Goal: Transaction & Acquisition: Purchase product/service

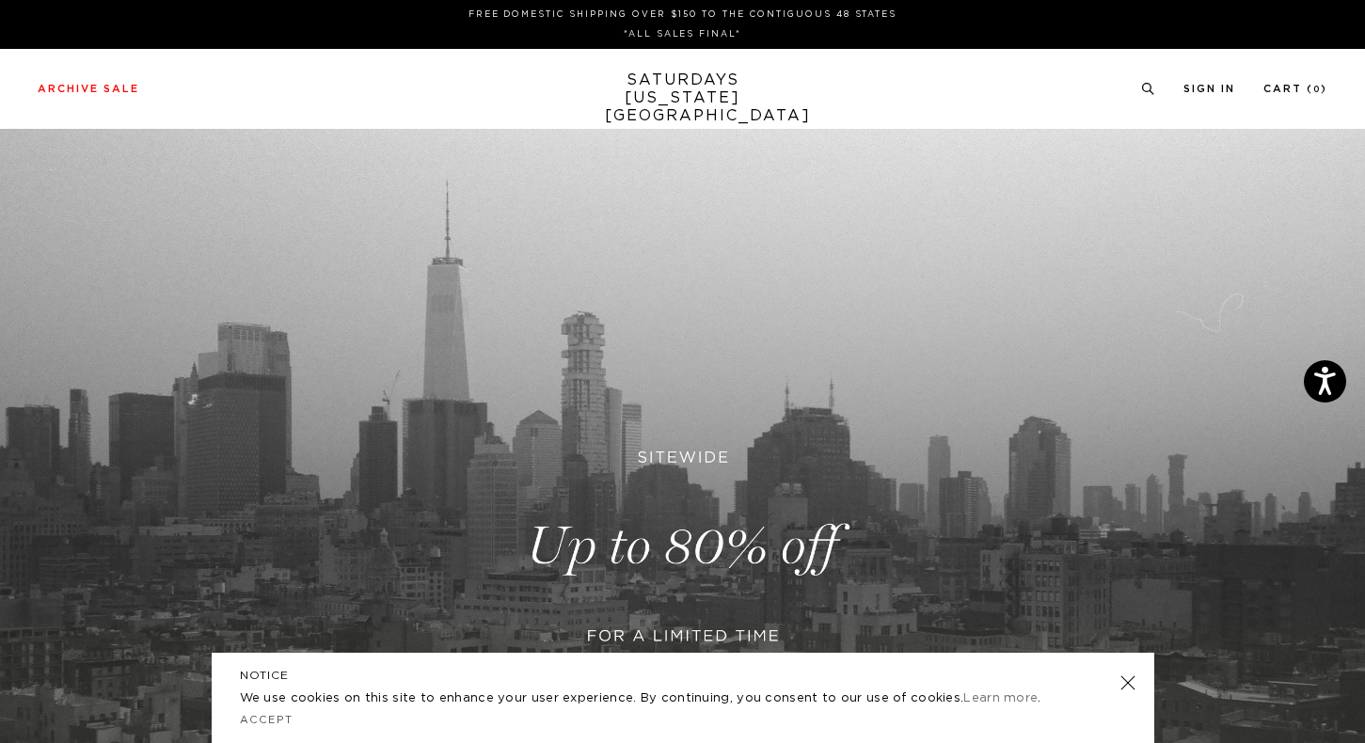
click at [1134, 678] on link at bounding box center [1127, 683] width 26 height 26
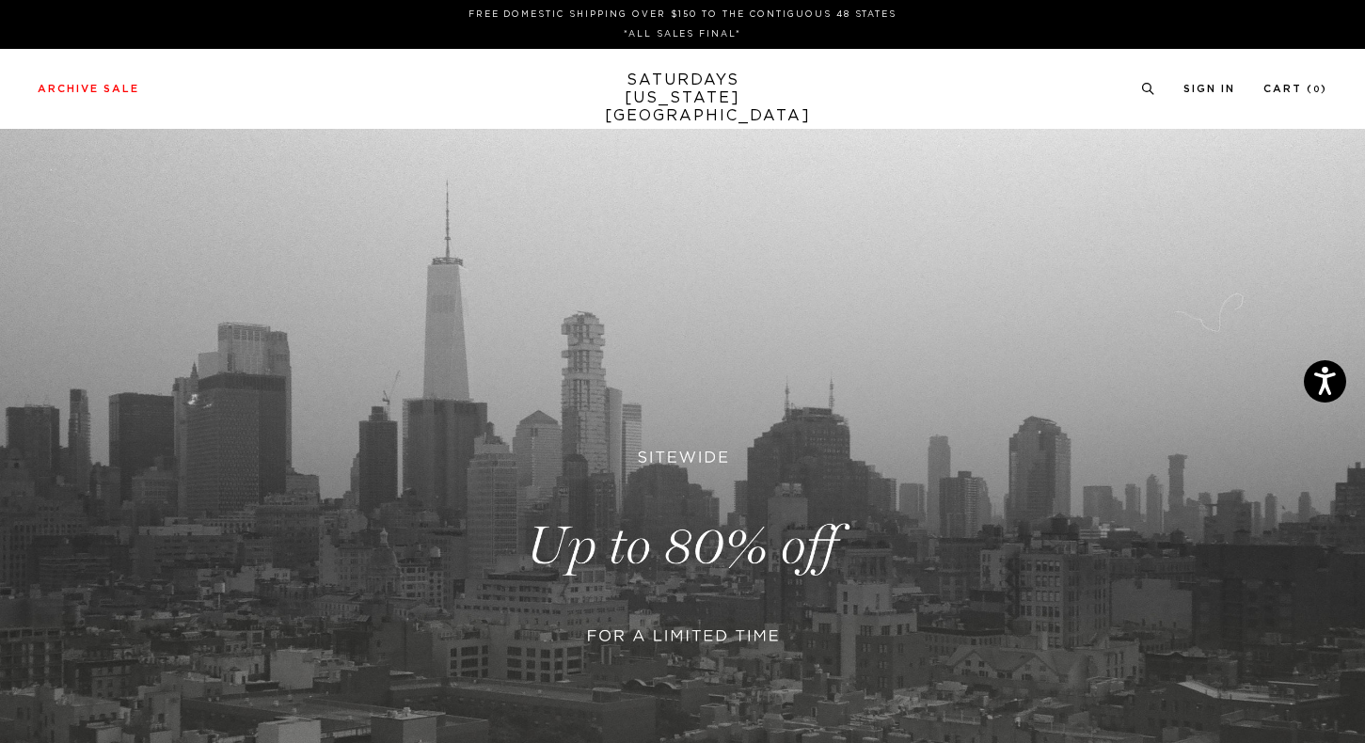
click at [783, 646] on link at bounding box center [682, 546] width 1365 height 835
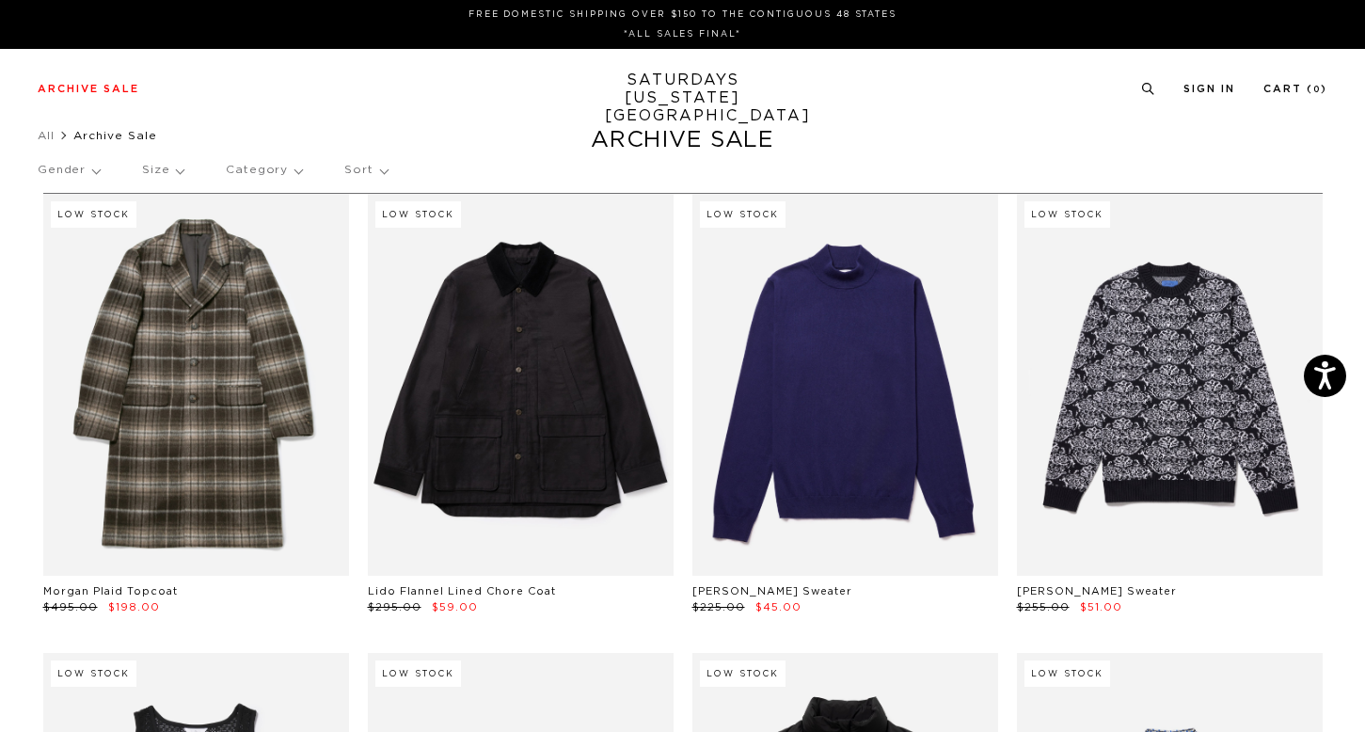
click at [817, 132] on ul "All Archive Sale" at bounding box center [682, 135] width 1289 height 19
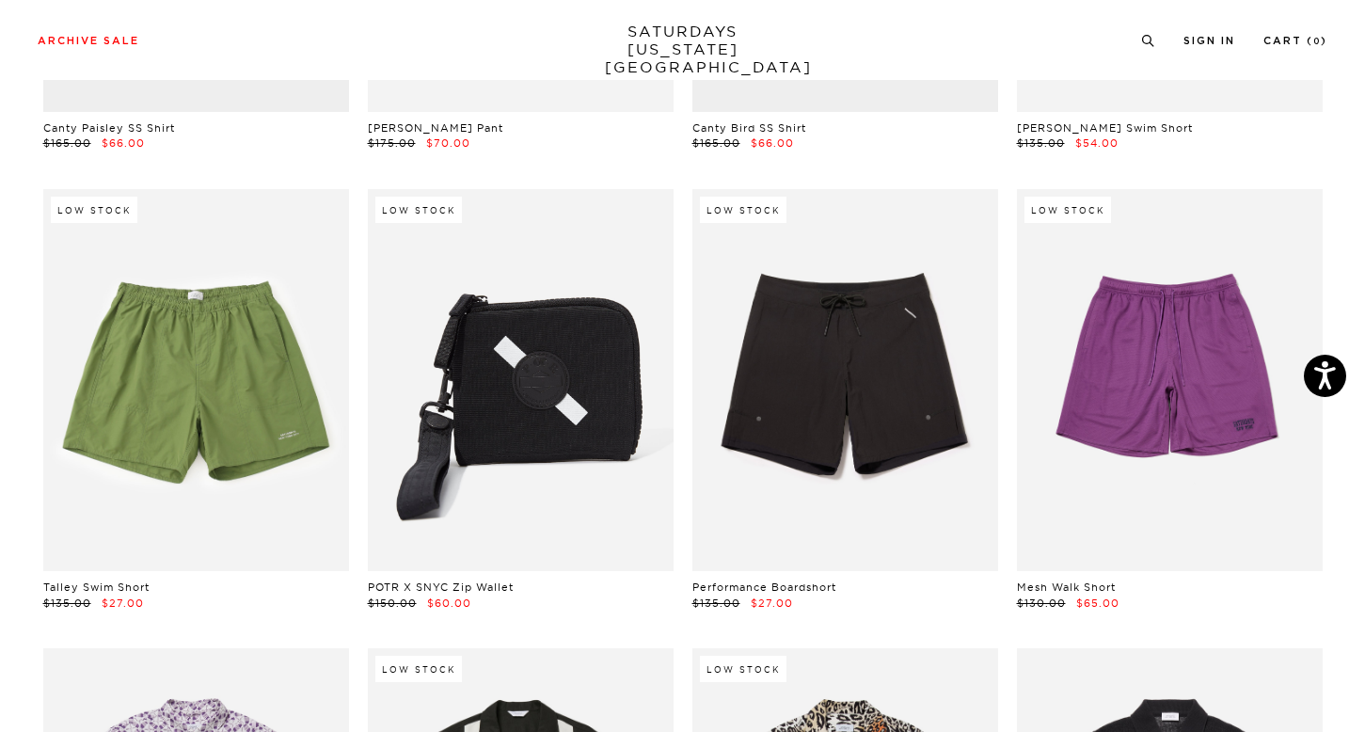
scroll to position [10729, 0]
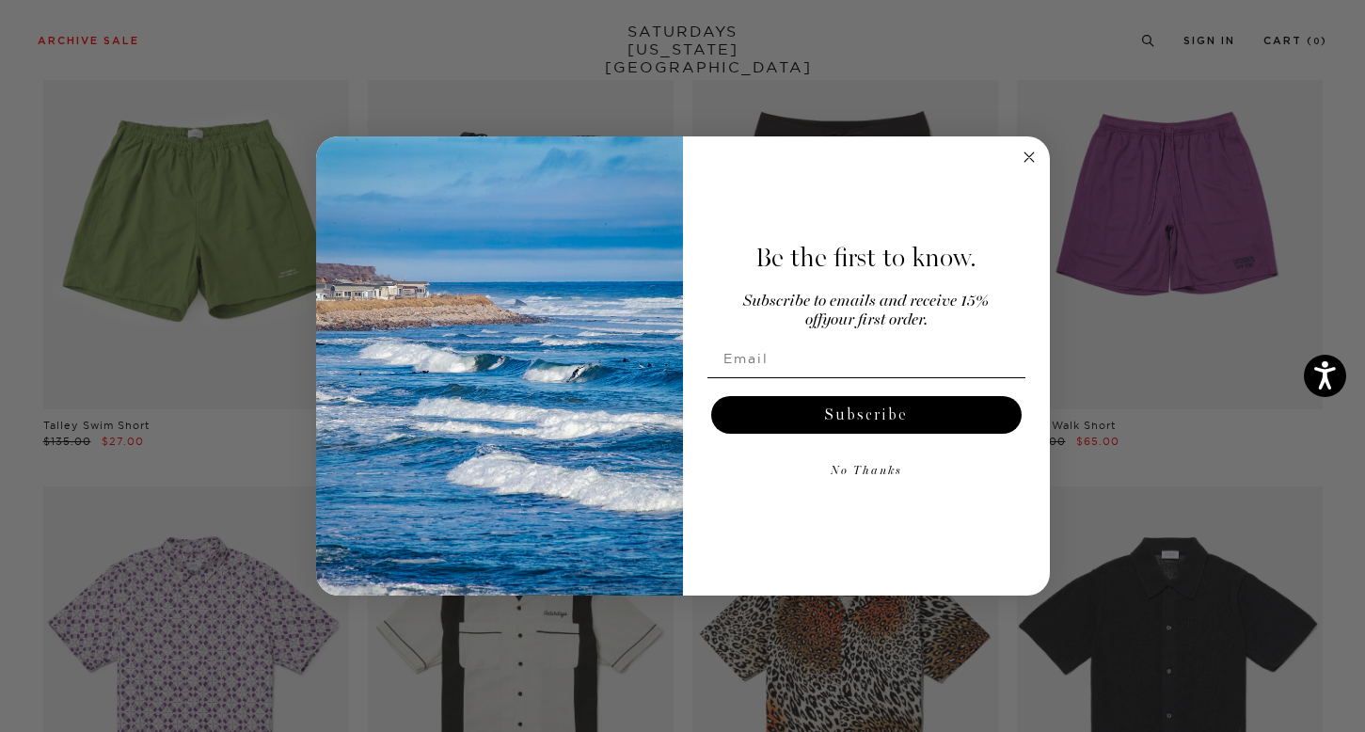
click at [1022, 156] on circle "Close dialog" at bounding box center [1029, 158] width 22 height 22
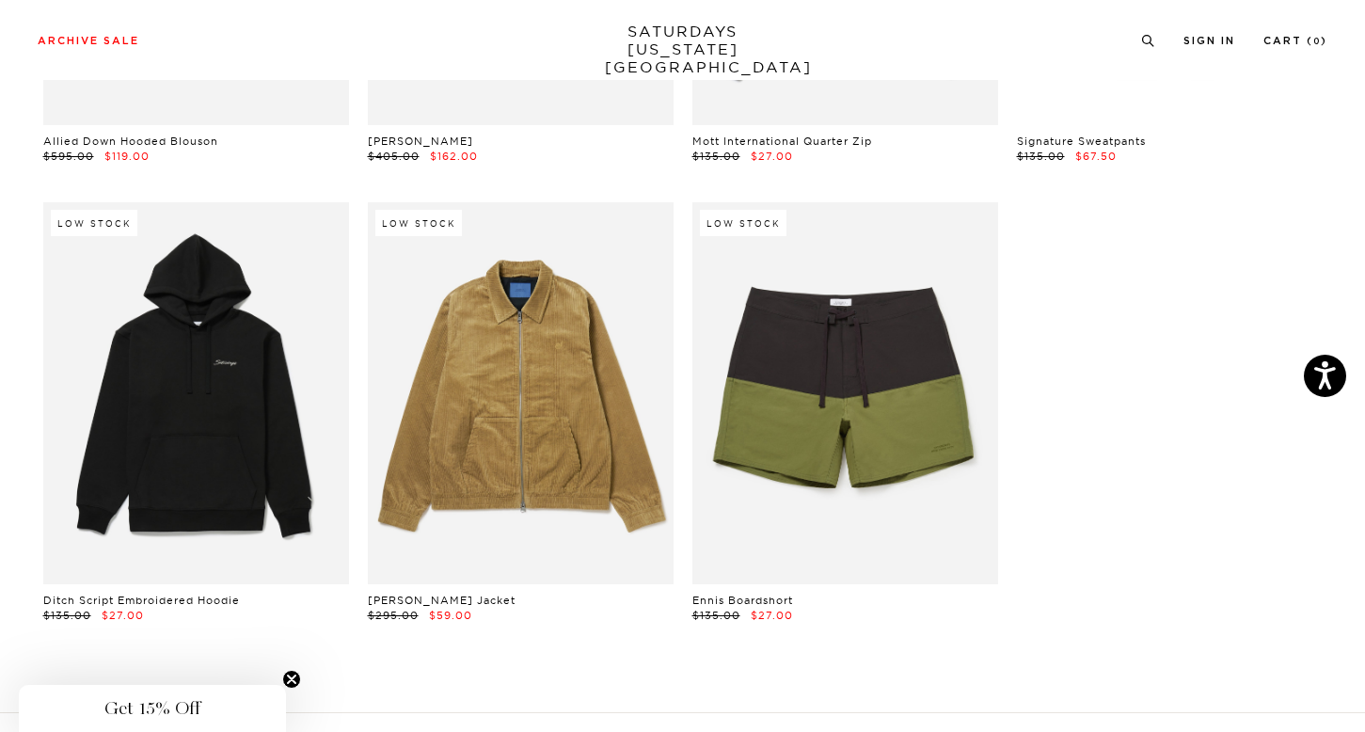
scroll to position [26899, 2]
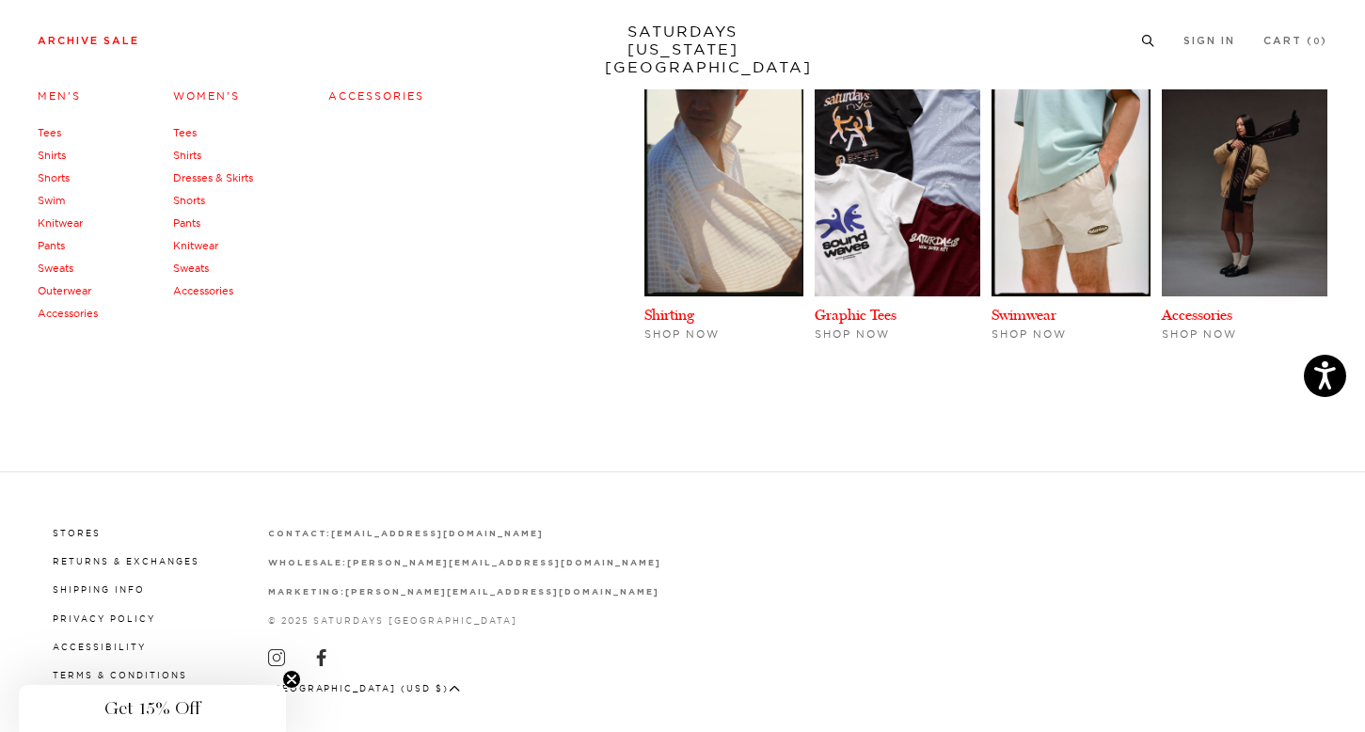
click at [382, 94] on link "Accessories" at bounding box center [376, 95] width 96 height 13
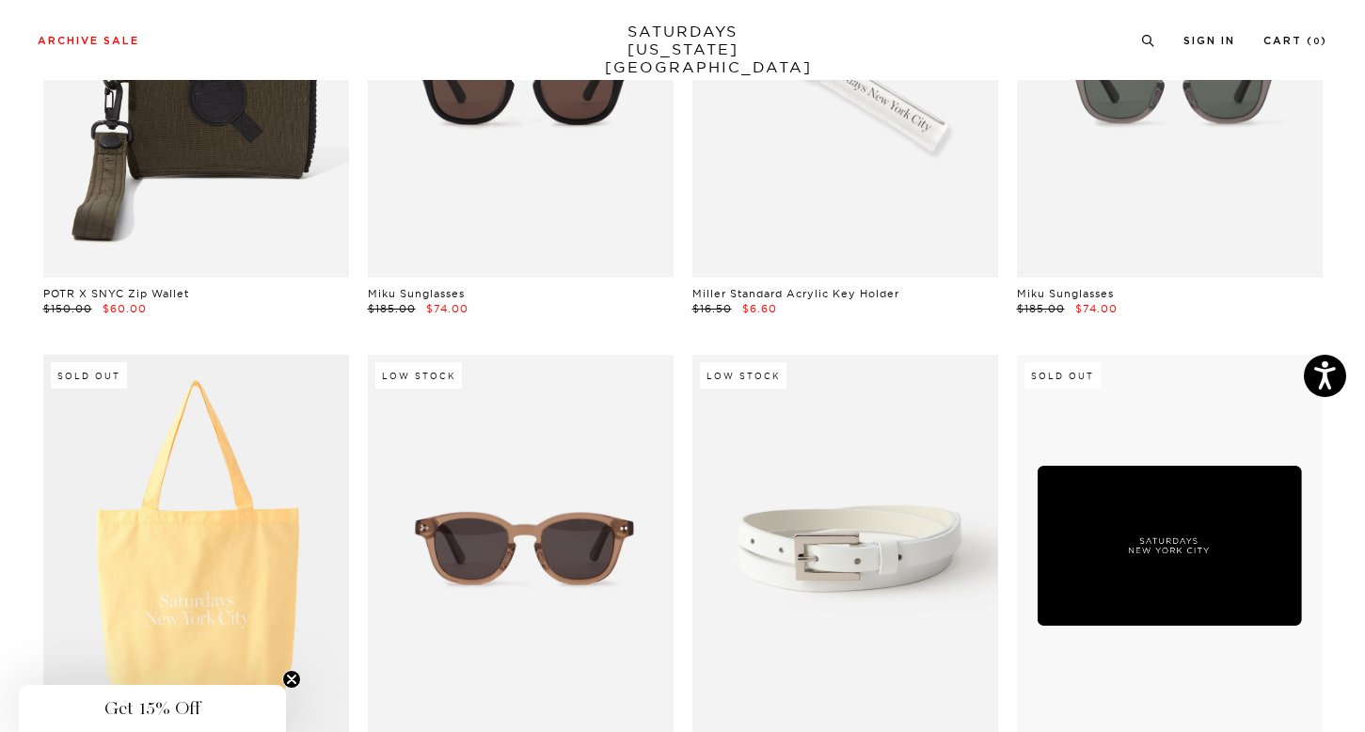
scroll to position [1042, 0]
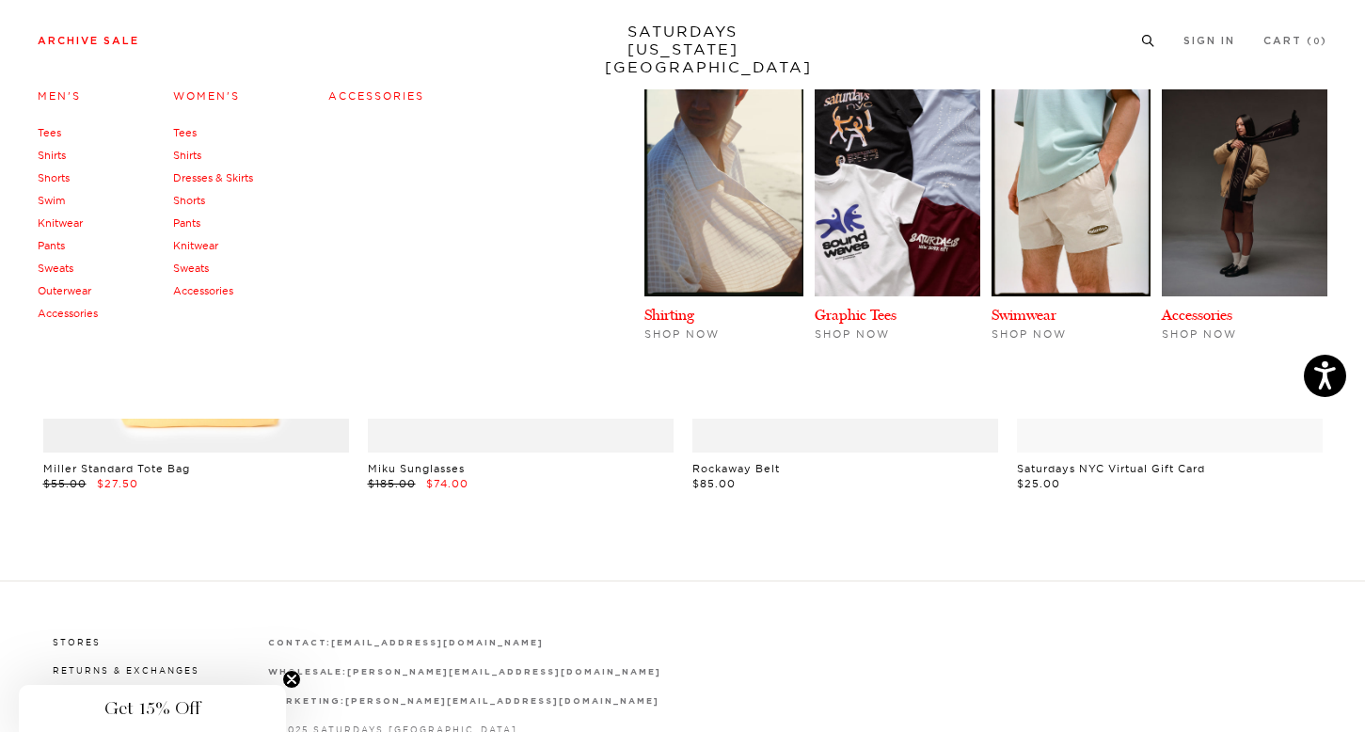
click at [53, 129] on link "Tees" at bounding box center [50, 132] width 24 height 13
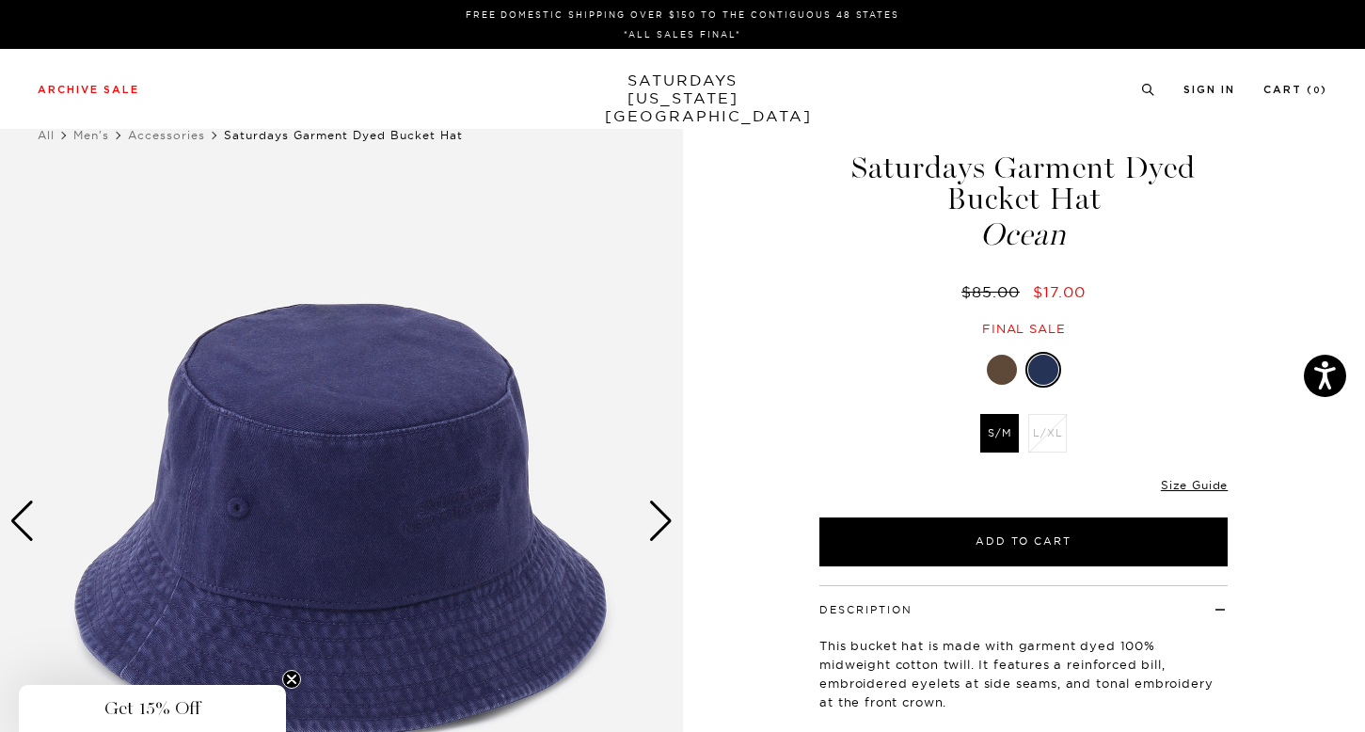
click at [651, 511] on div "Next slide" at bounding box center [660, 520] width 25 height 41
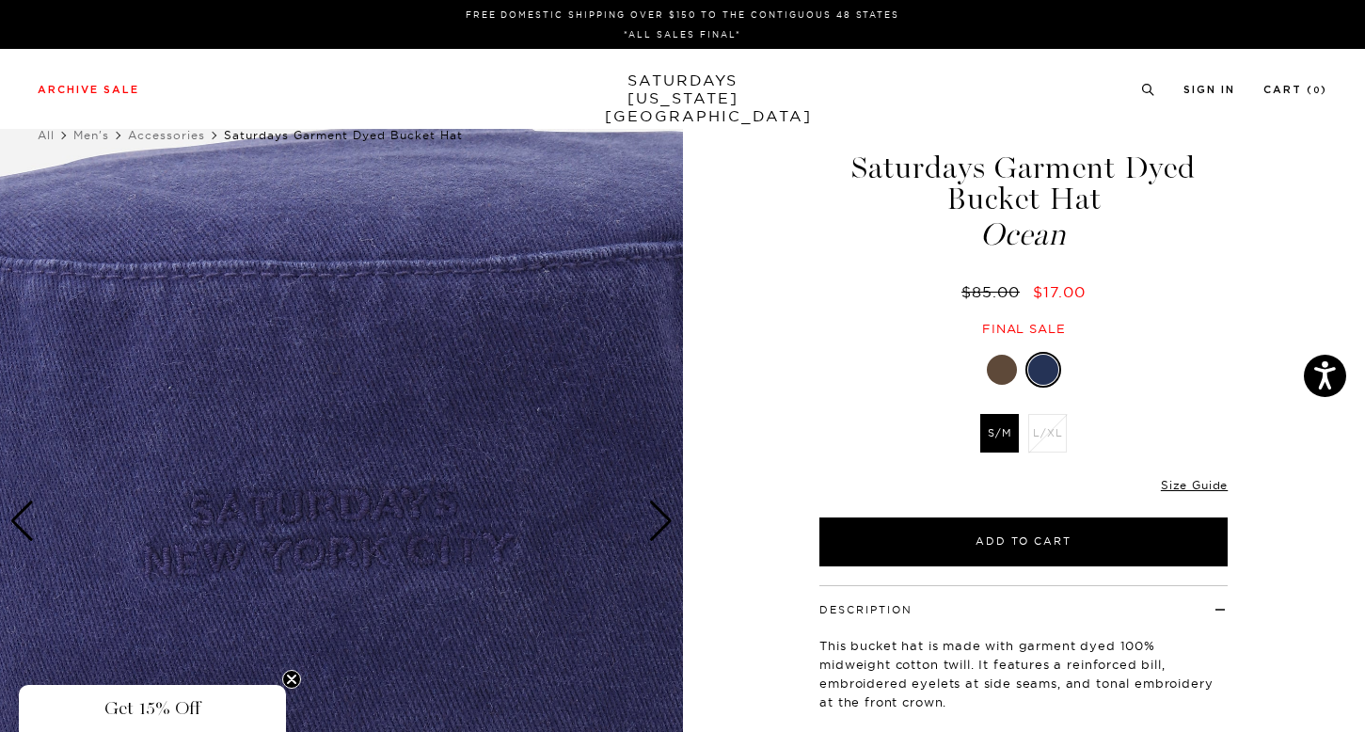
click at [651, 511] on div "Next slide" at bounding box center [660, 520] width 25 height 41
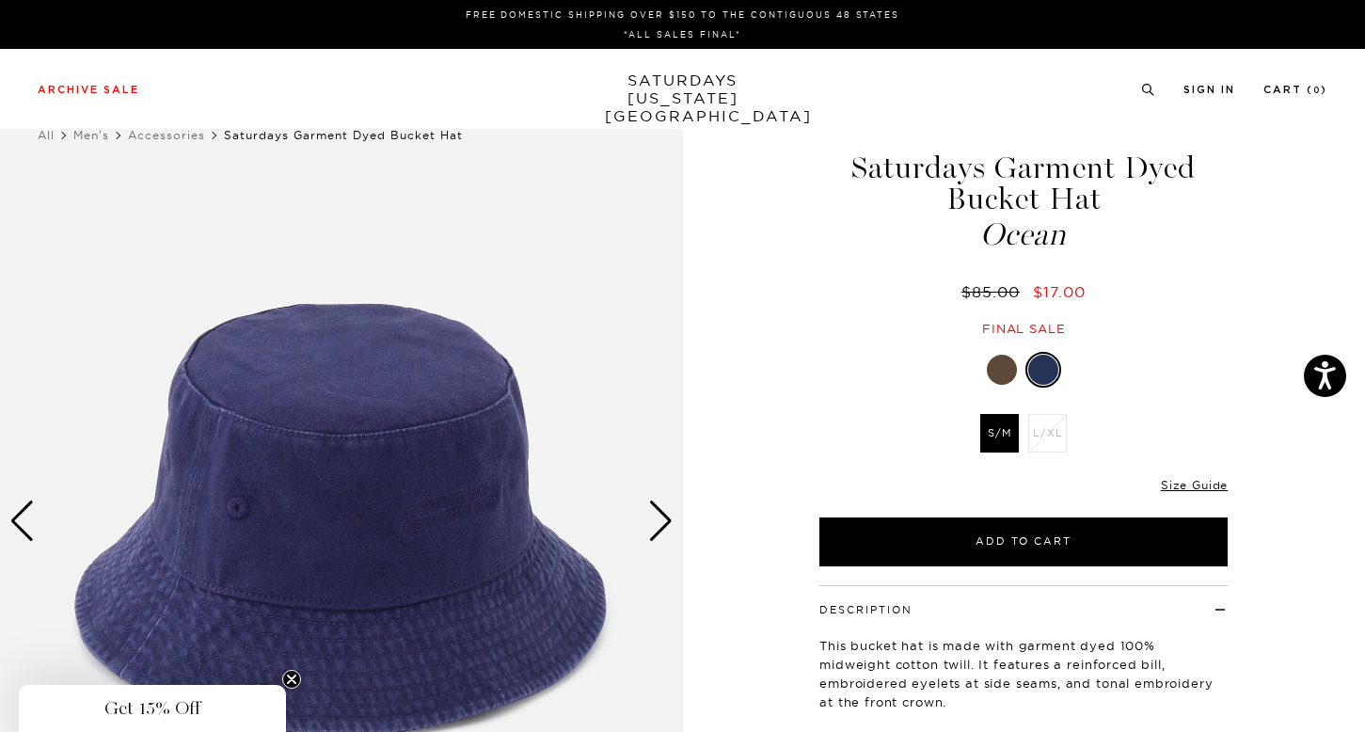
click at [651, 511] on div "Next slide" at bounding box center [660, 520] width 25 height 41
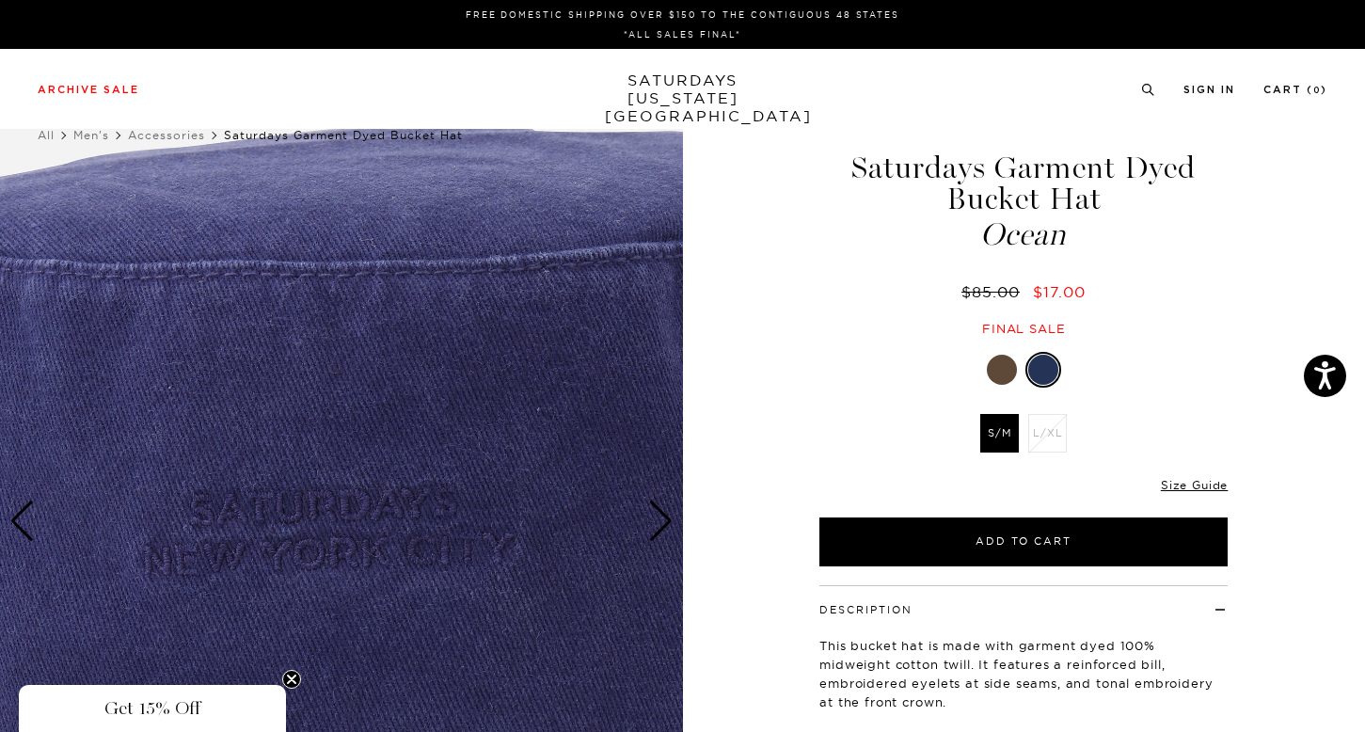
click at [651, 511] on div "Next slide" at bounding box center [660, 520] width 25 height 41
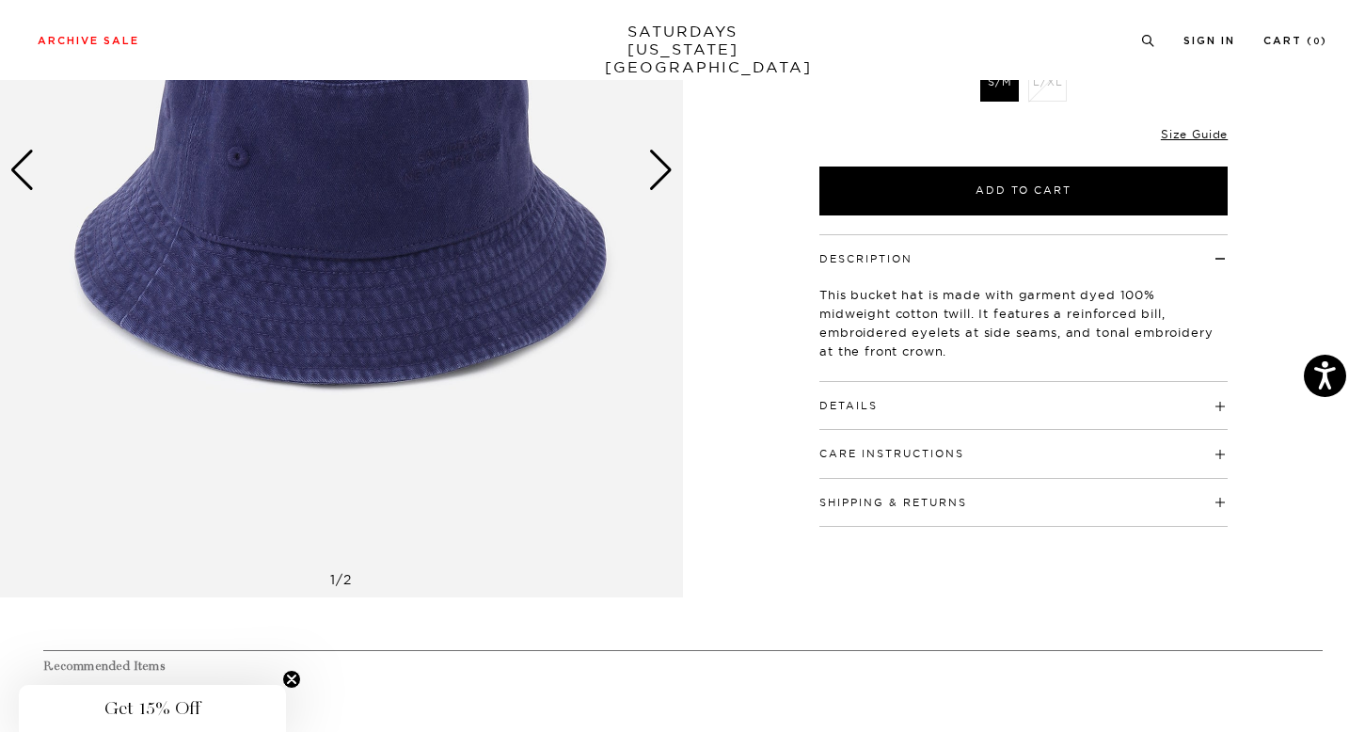
scroll to position [749, 0]
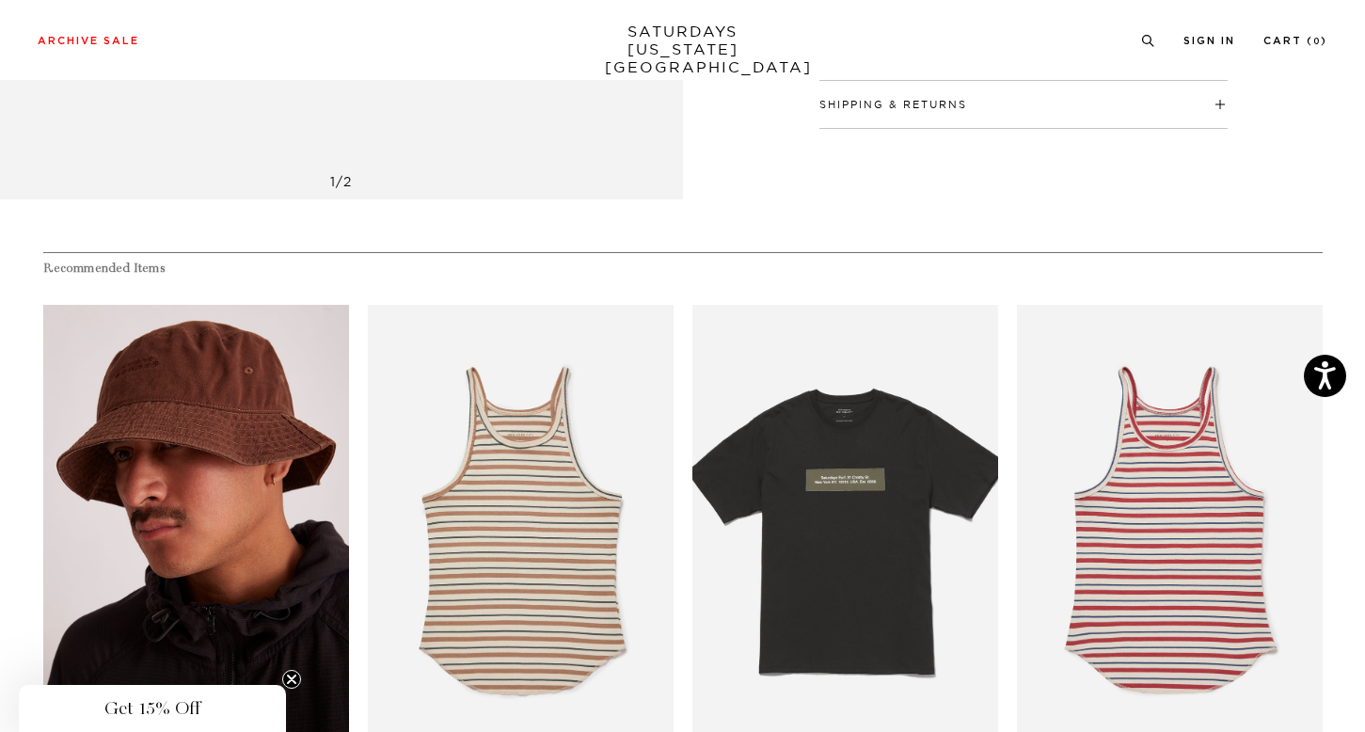
click at [184, 472] on link "files/A22409BU01-DARK-EARTH_03.jpg" at bounding box center [196, 534] width 306 height 459
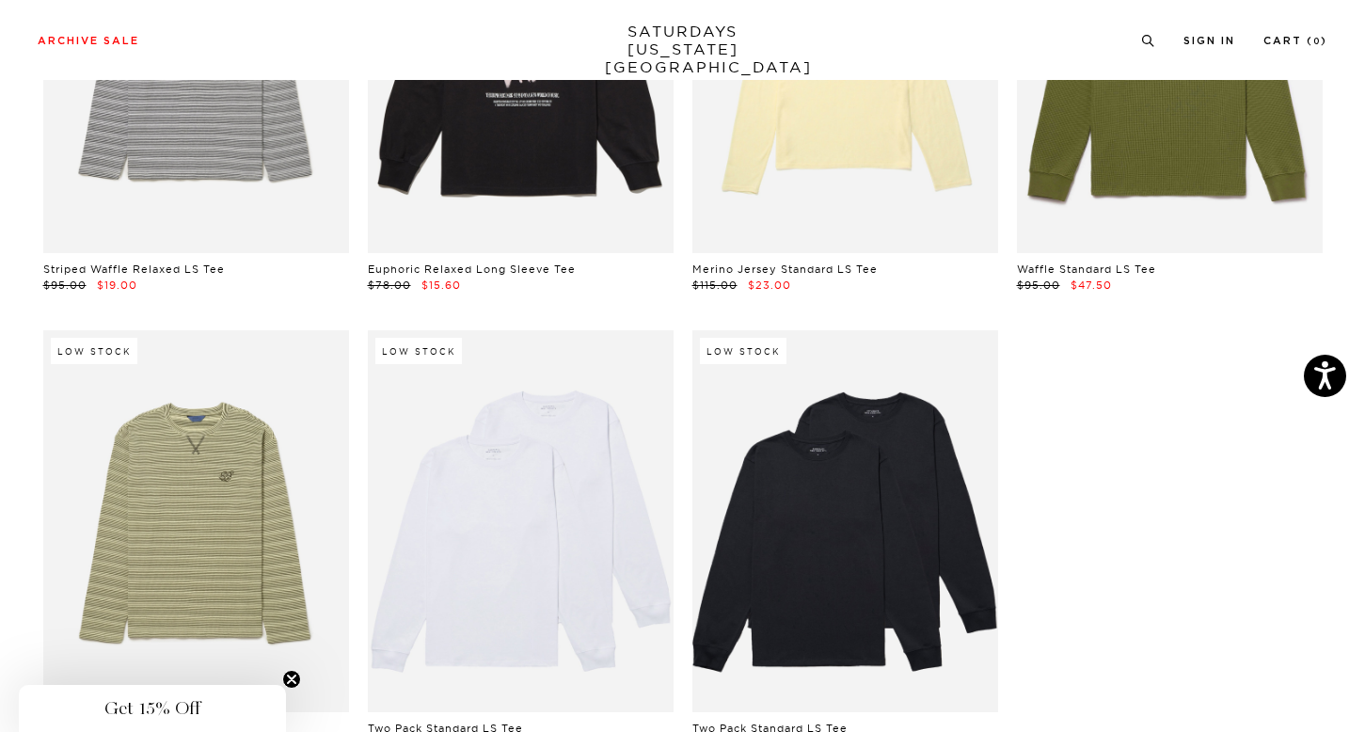
scroll to position [3827, 0]
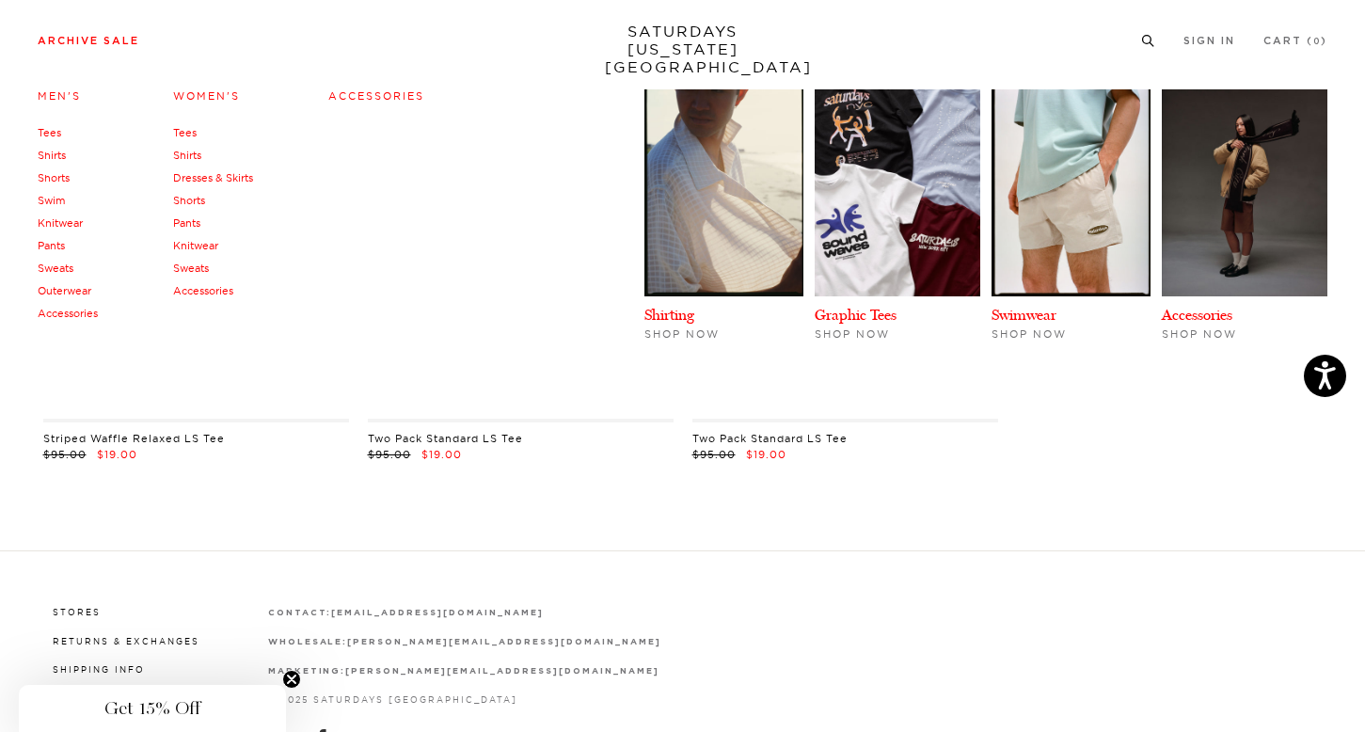
click at [60, 266] on link "Sweats" at bounding box center [56, 267] width 36 height 13
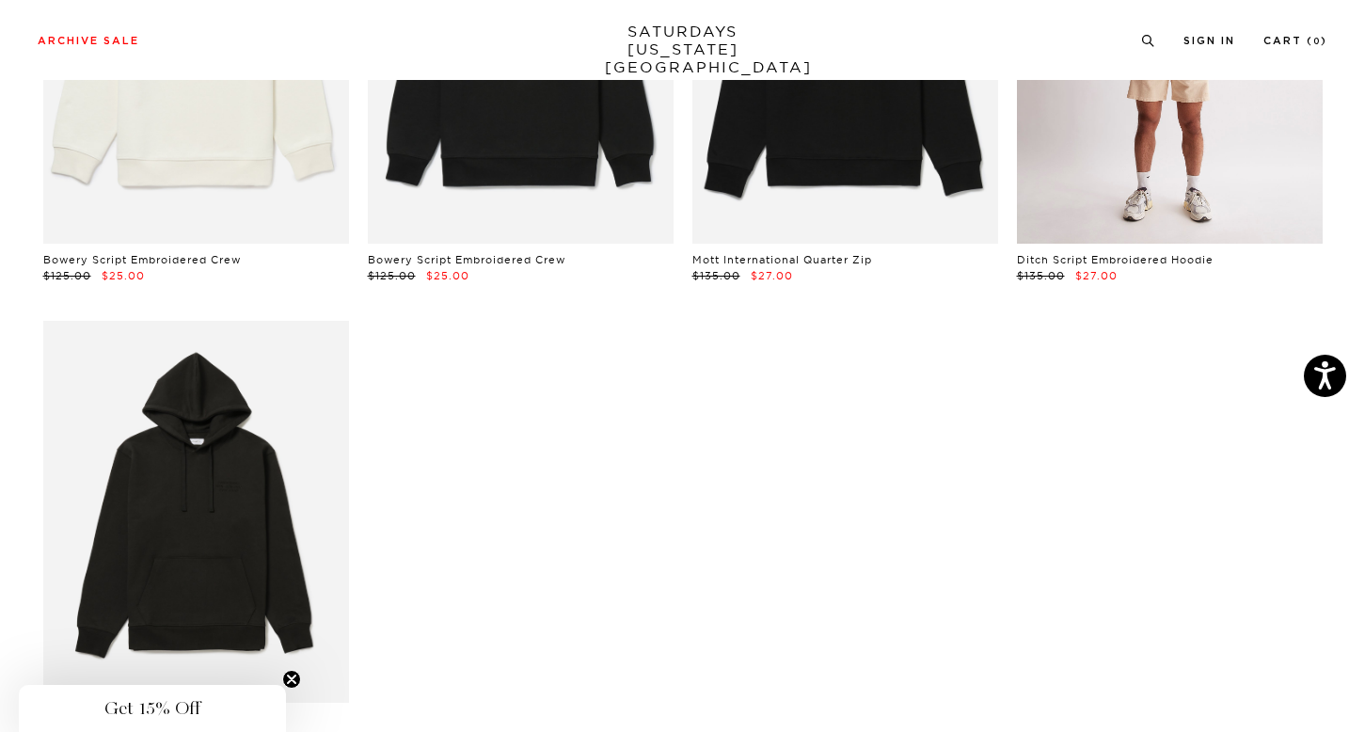
scroll to position [3633, 0]
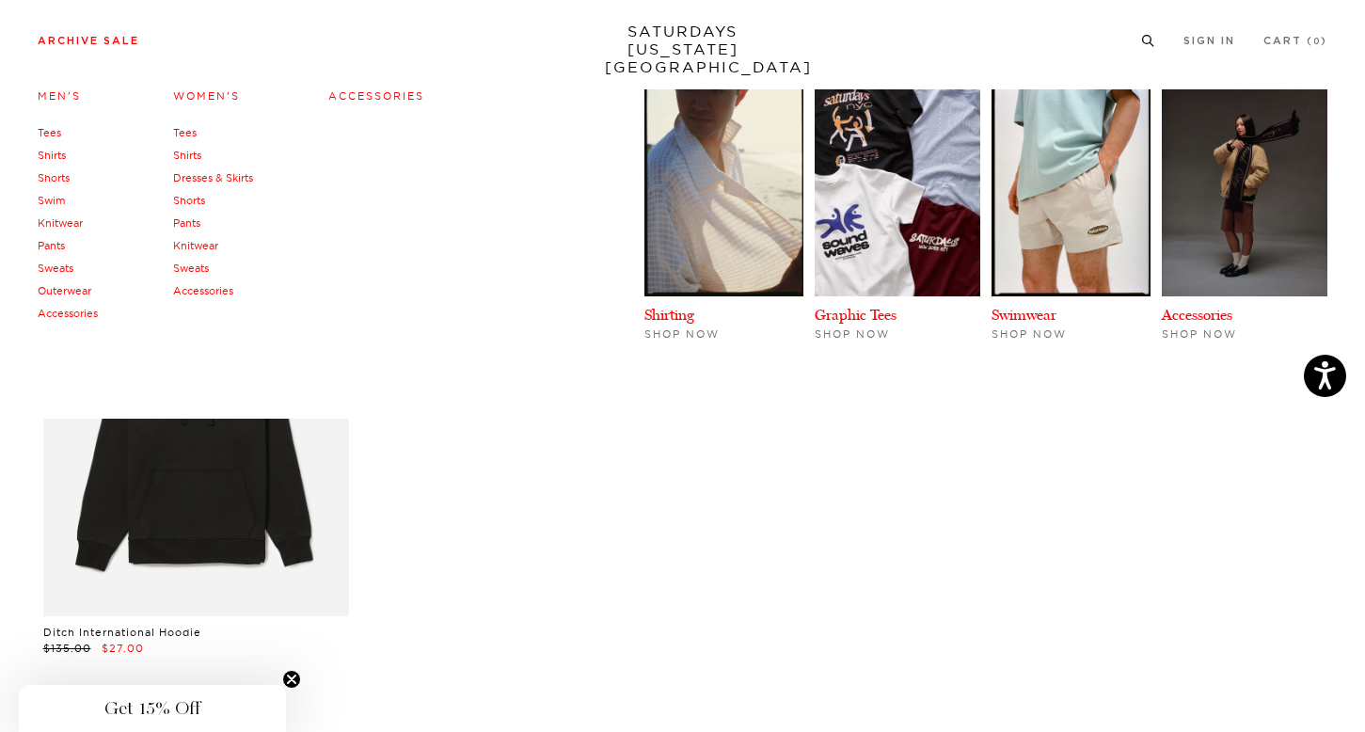
click at [184, 137] on link "Tees" at bounding box center [185, 132] width 24 height 13
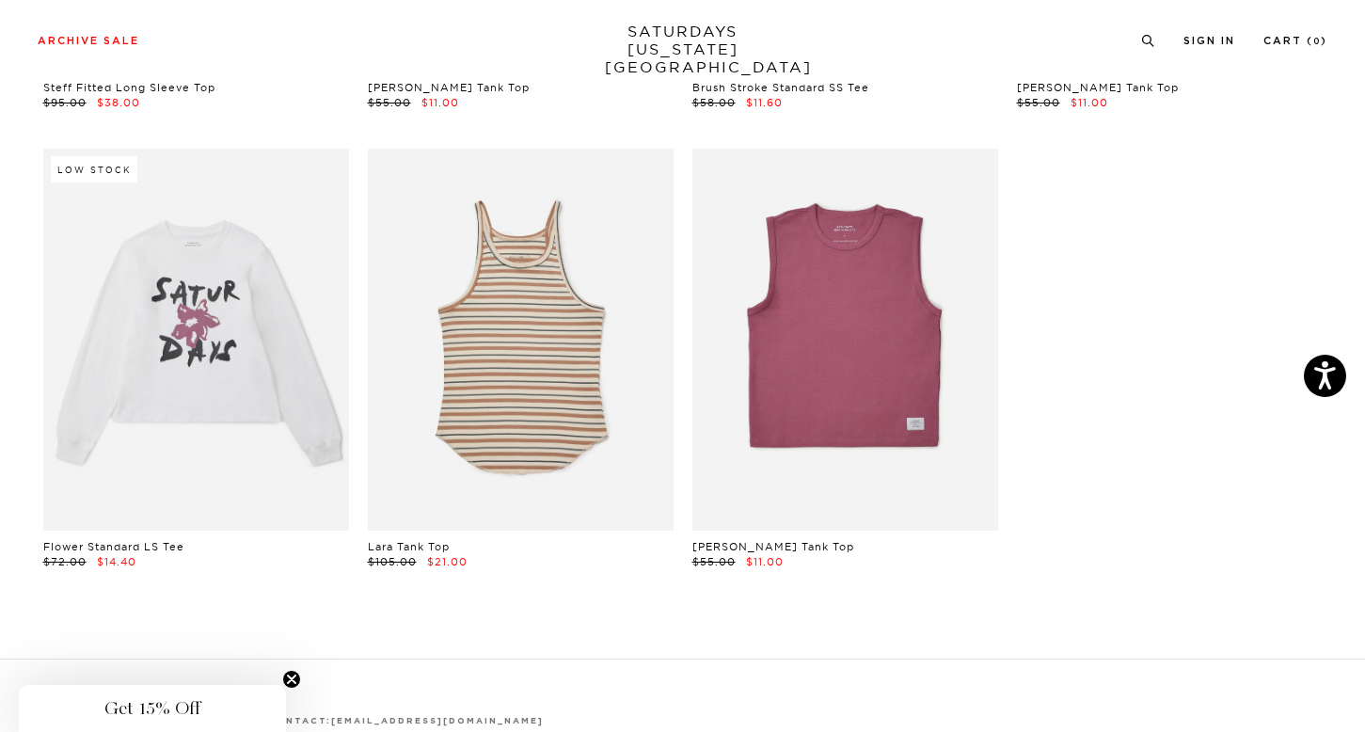
scroll to position [1182, 0]
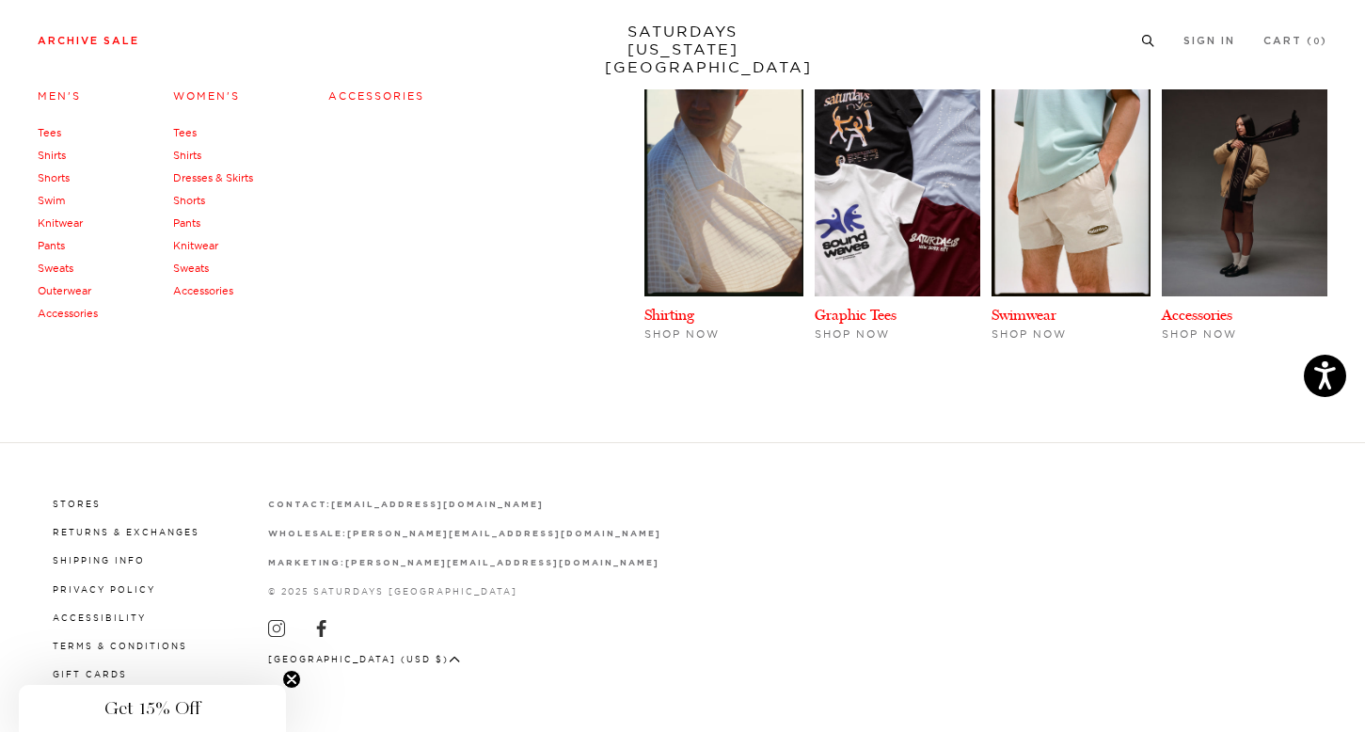
click at [73, 291] on link "Outerwear" at bounding box center [65, 290] width 54 height 13
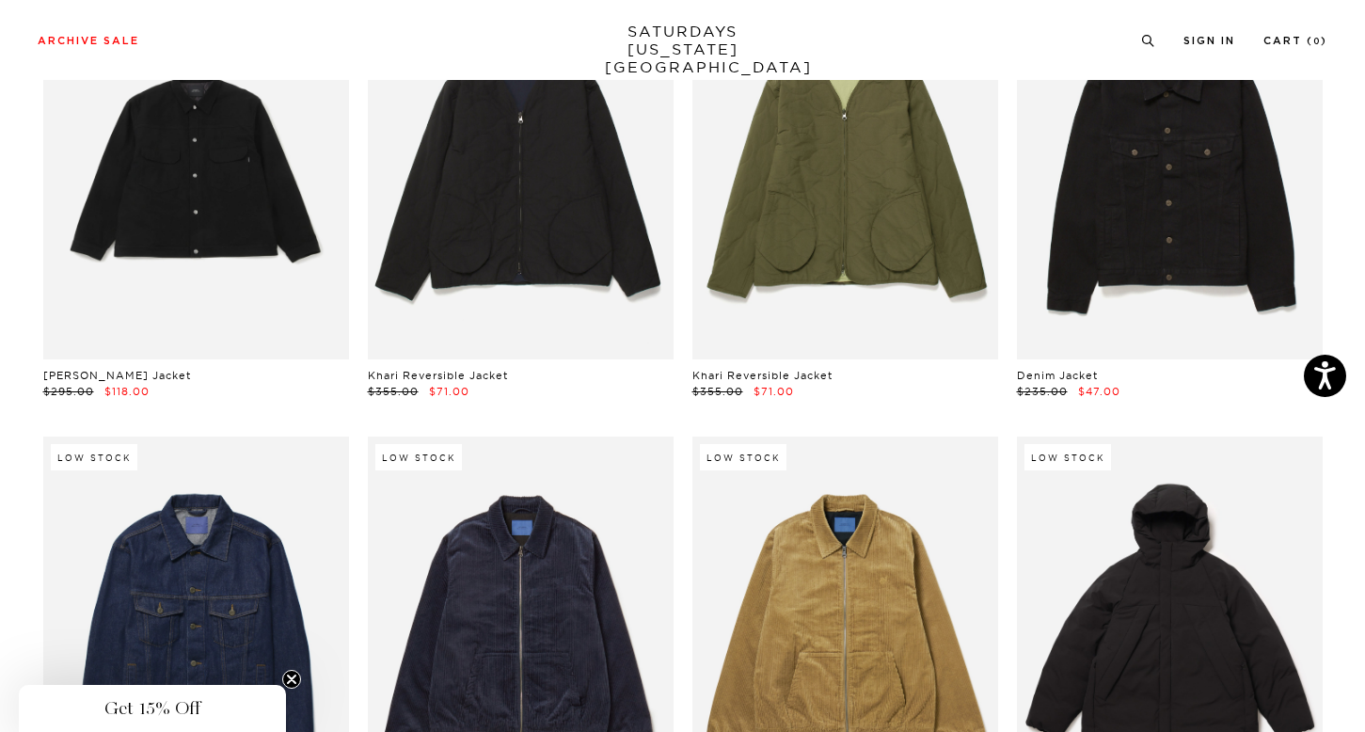
scroll to position [149, 0]
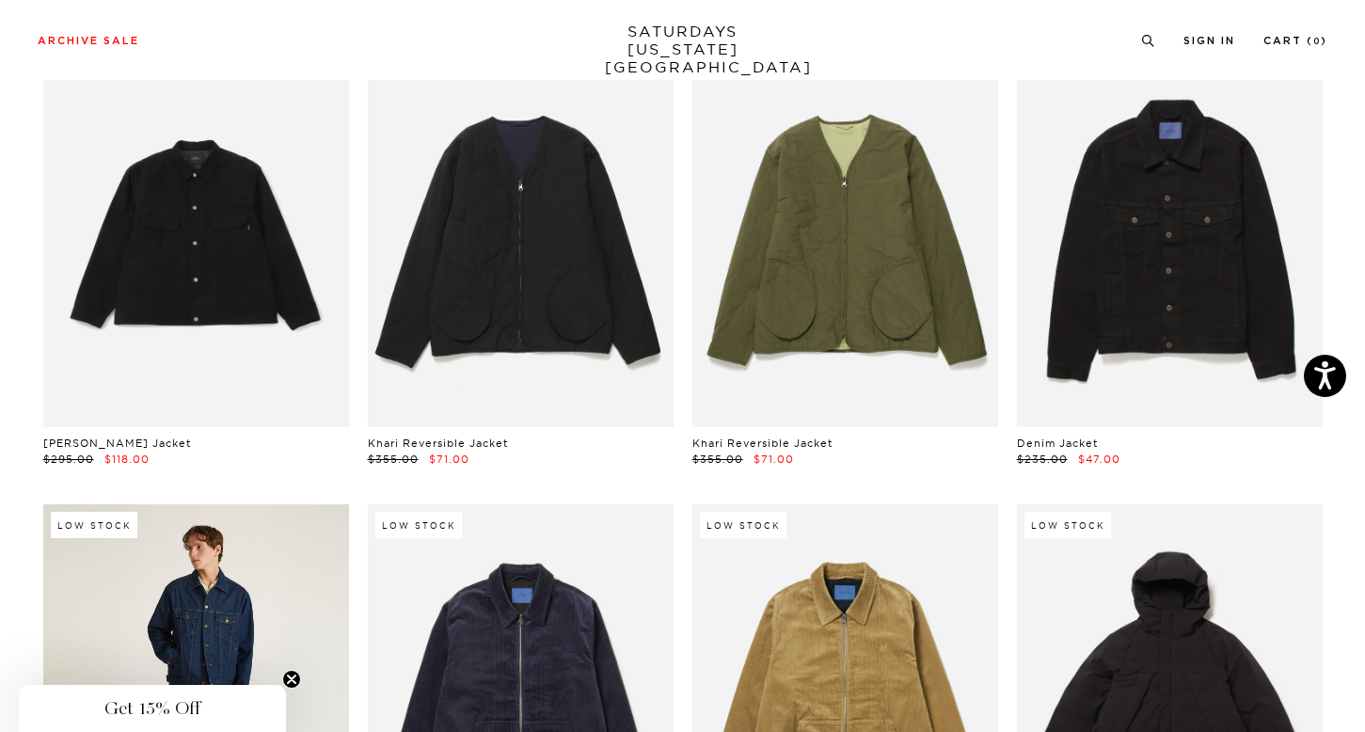
click at [266, 573] on link at bounding box center [196, 695] width 306 height 382
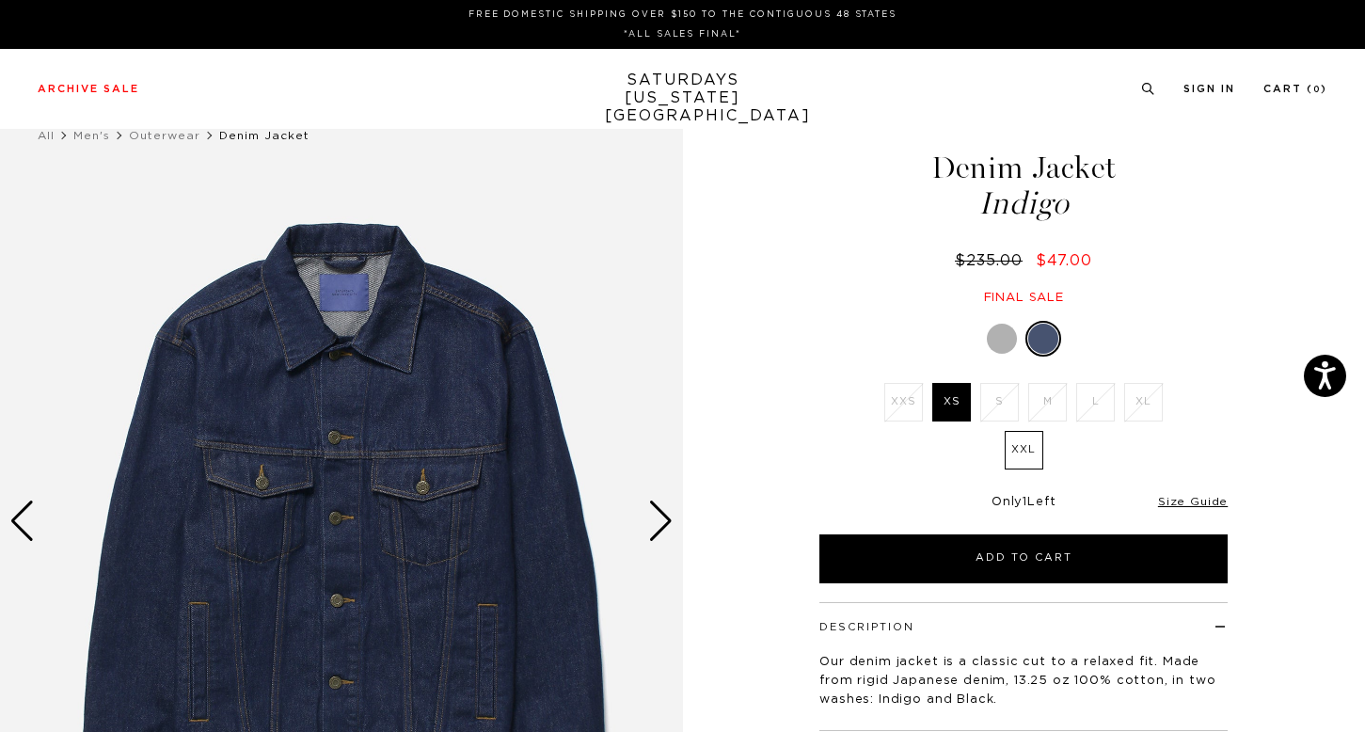
click at [658, 520] on div "Next slide" at bounding box center [660, 520] width 25 height 41
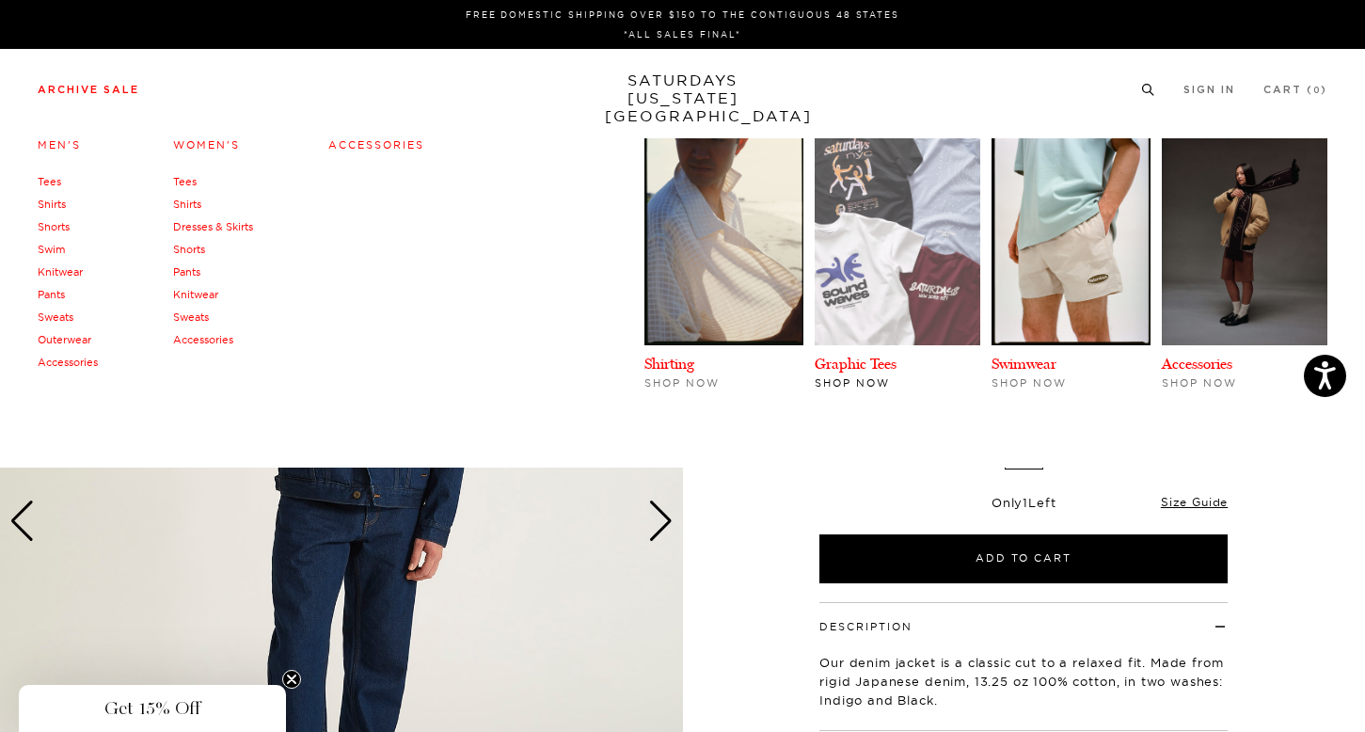
click at [961, 276] on img at bounding box center [898, 241] width 166 height 207
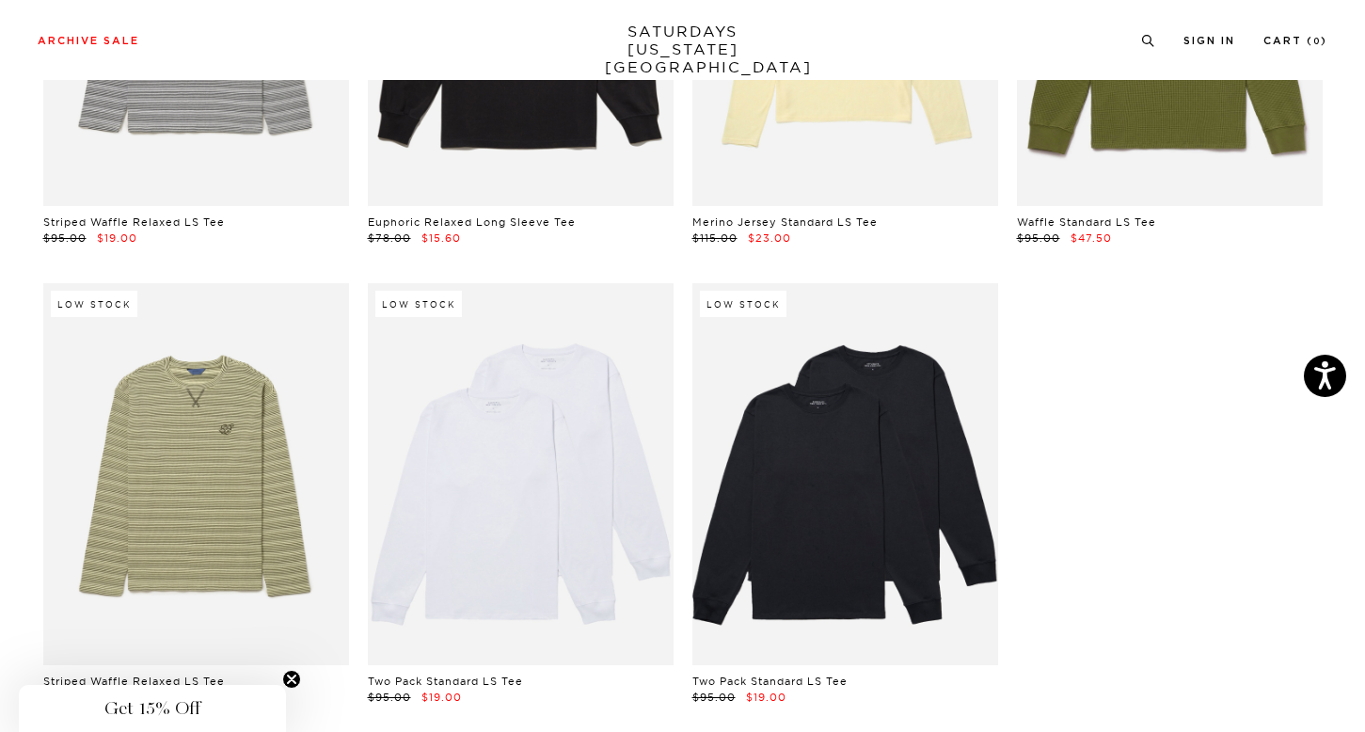
scroll to position [3788, 0]
